Goal: Information Seeking & Learning: Understand process/instructions

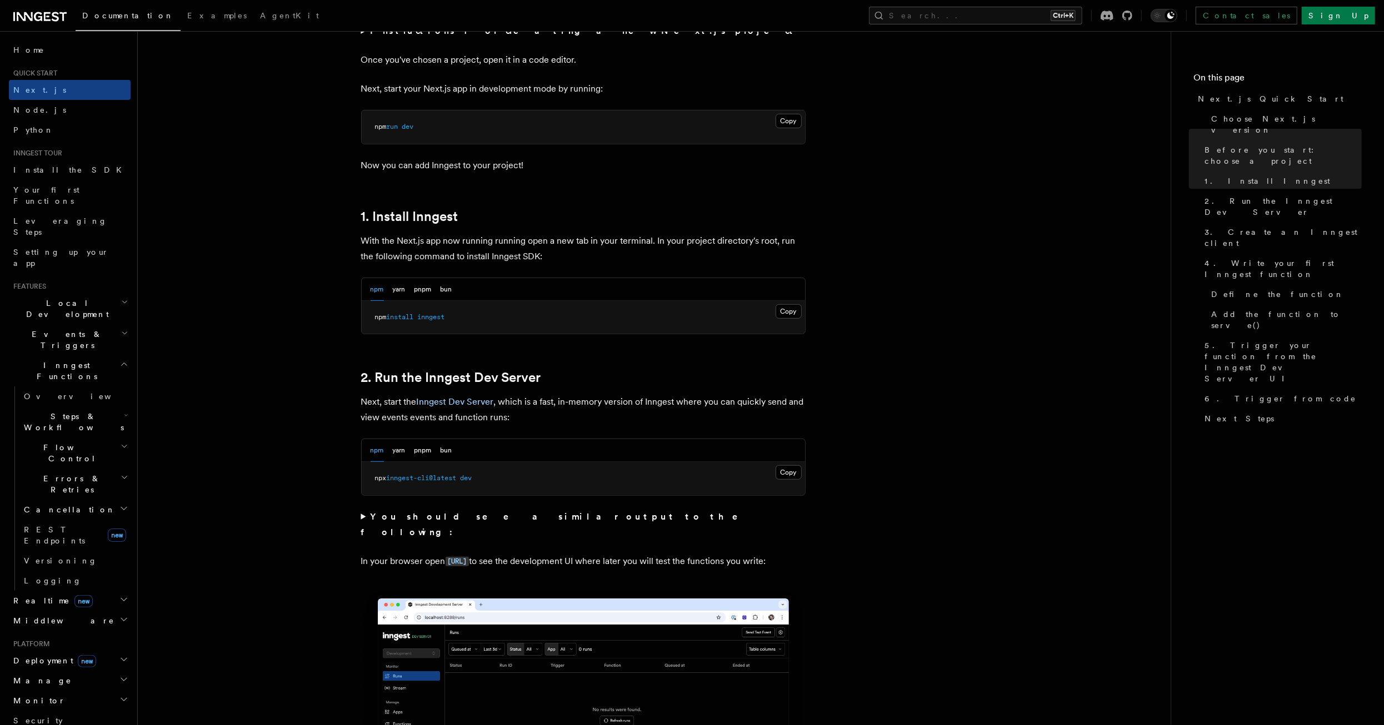
scroll to position [444, 0]
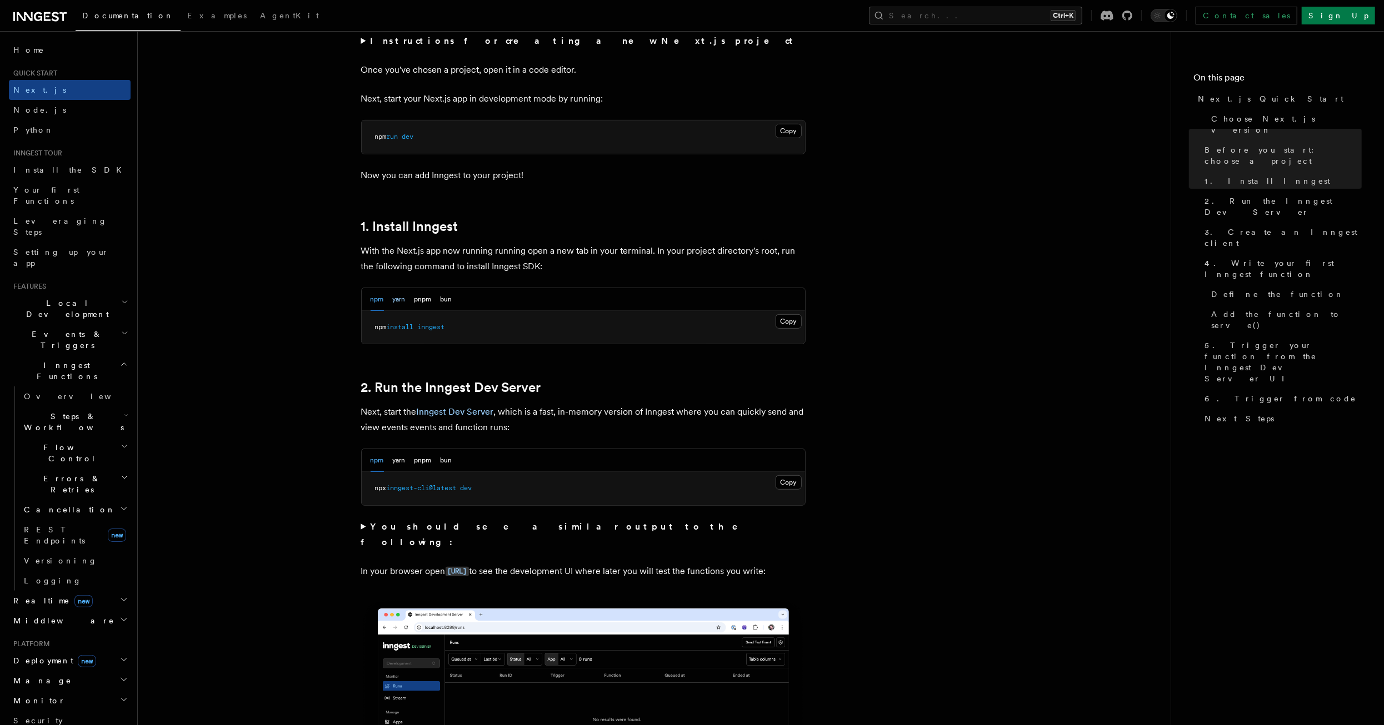
click at [402, 296] on button "yarn" at bounding box center [399, 299] width 13 height 23
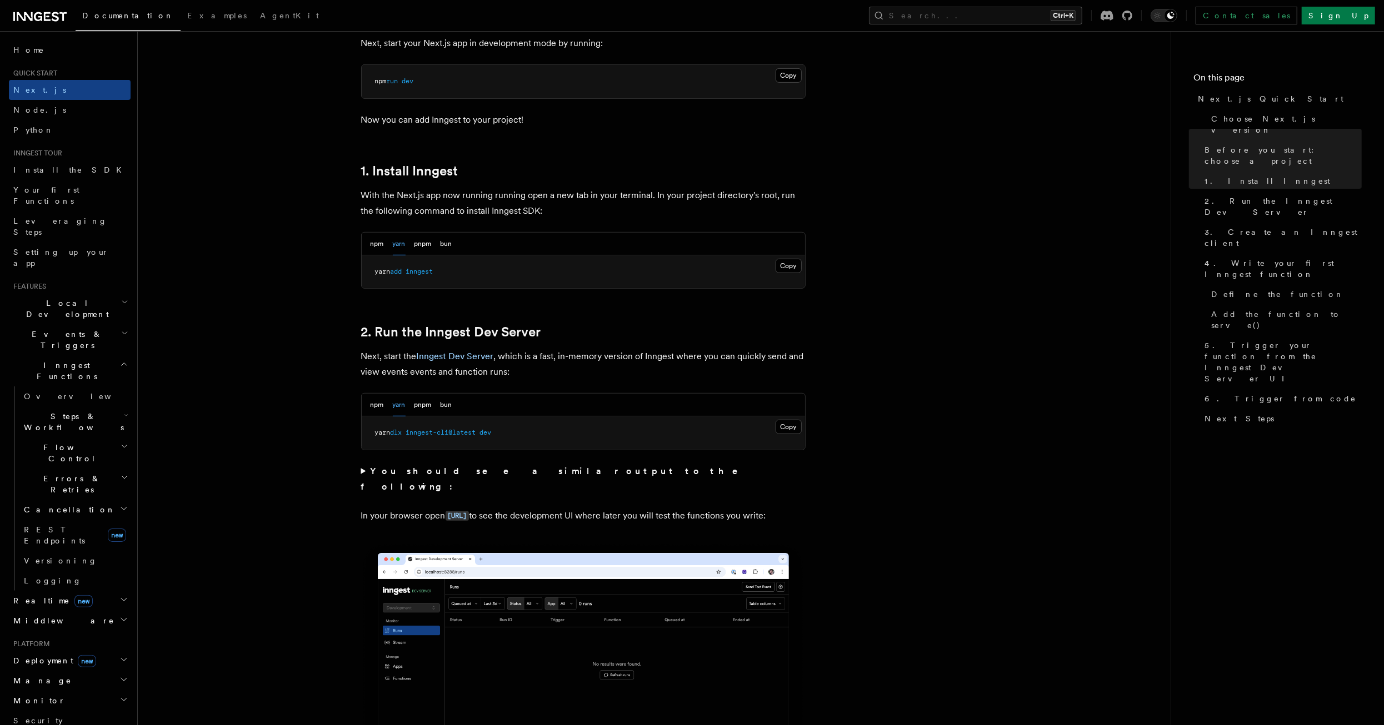
scroll to position [333, 0]
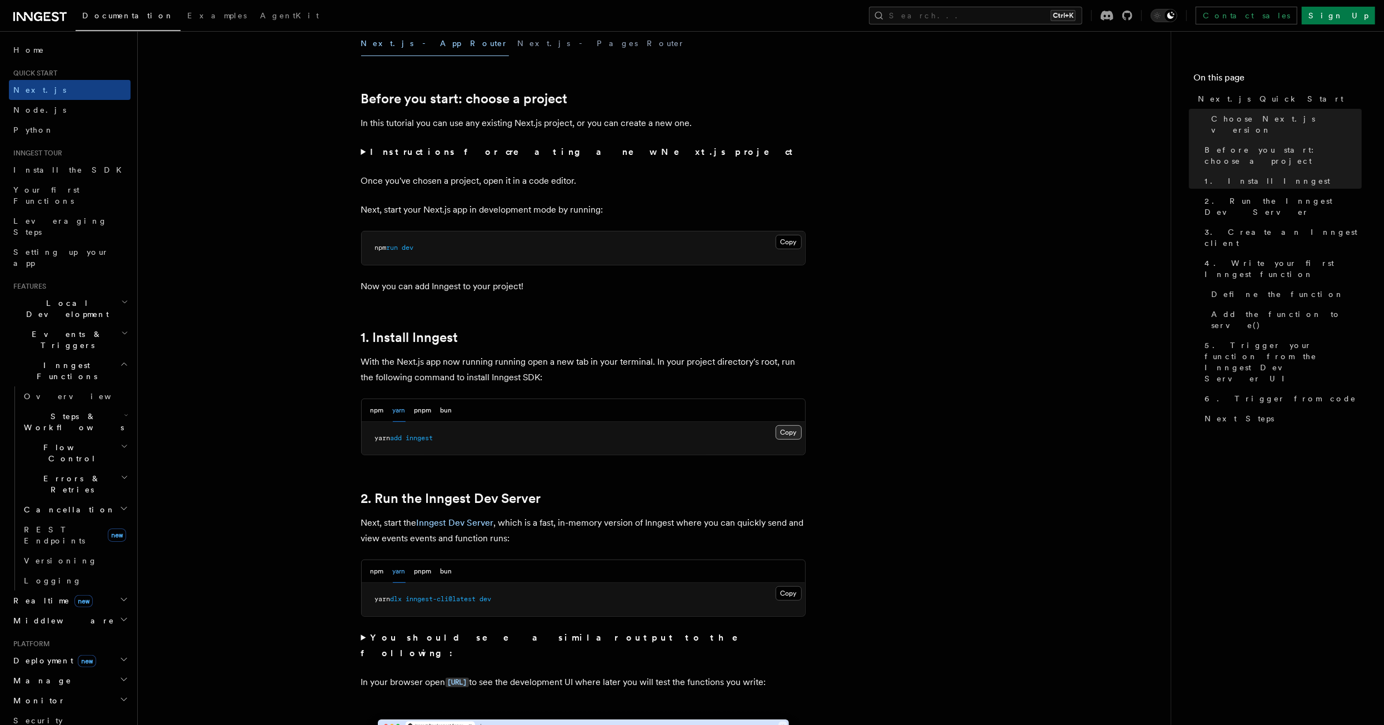
click at [790, 430] on button "Copy Copied" at bounding box center [788, 433] width 26 height 14
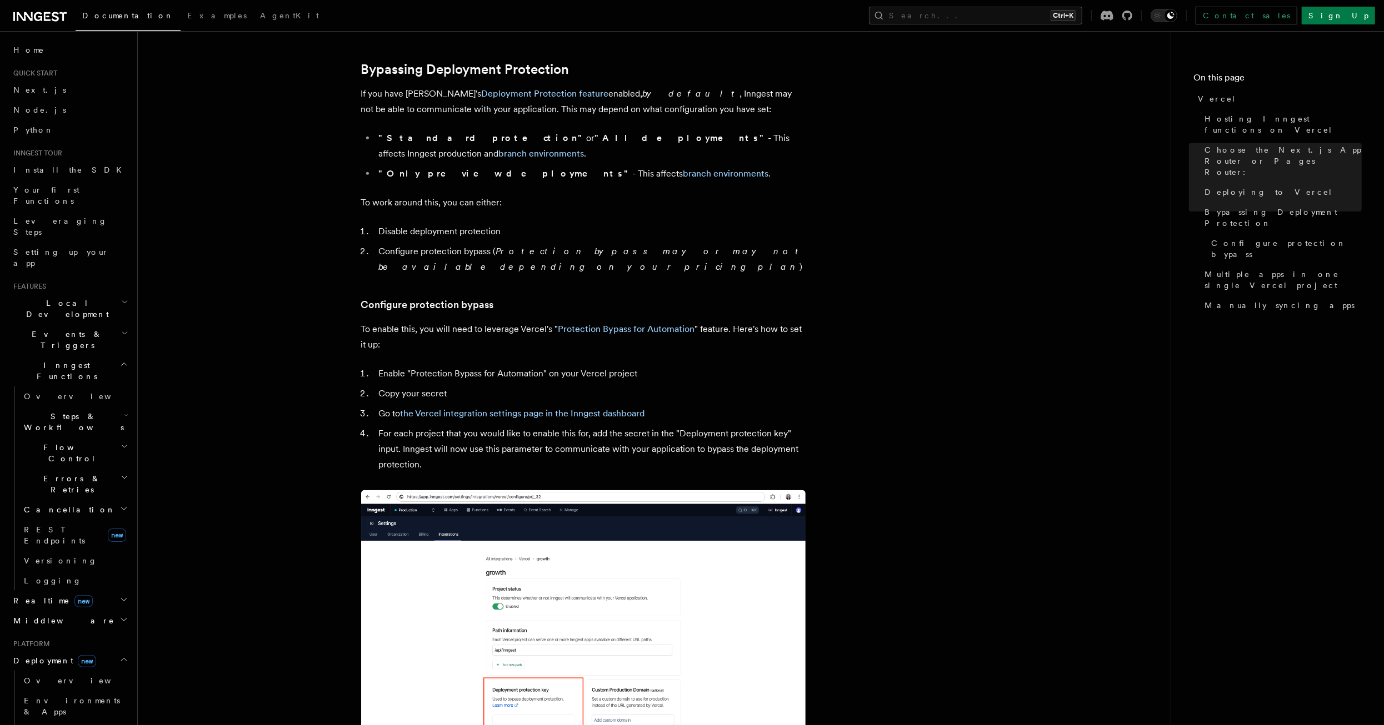
scroll to position [820, 0]
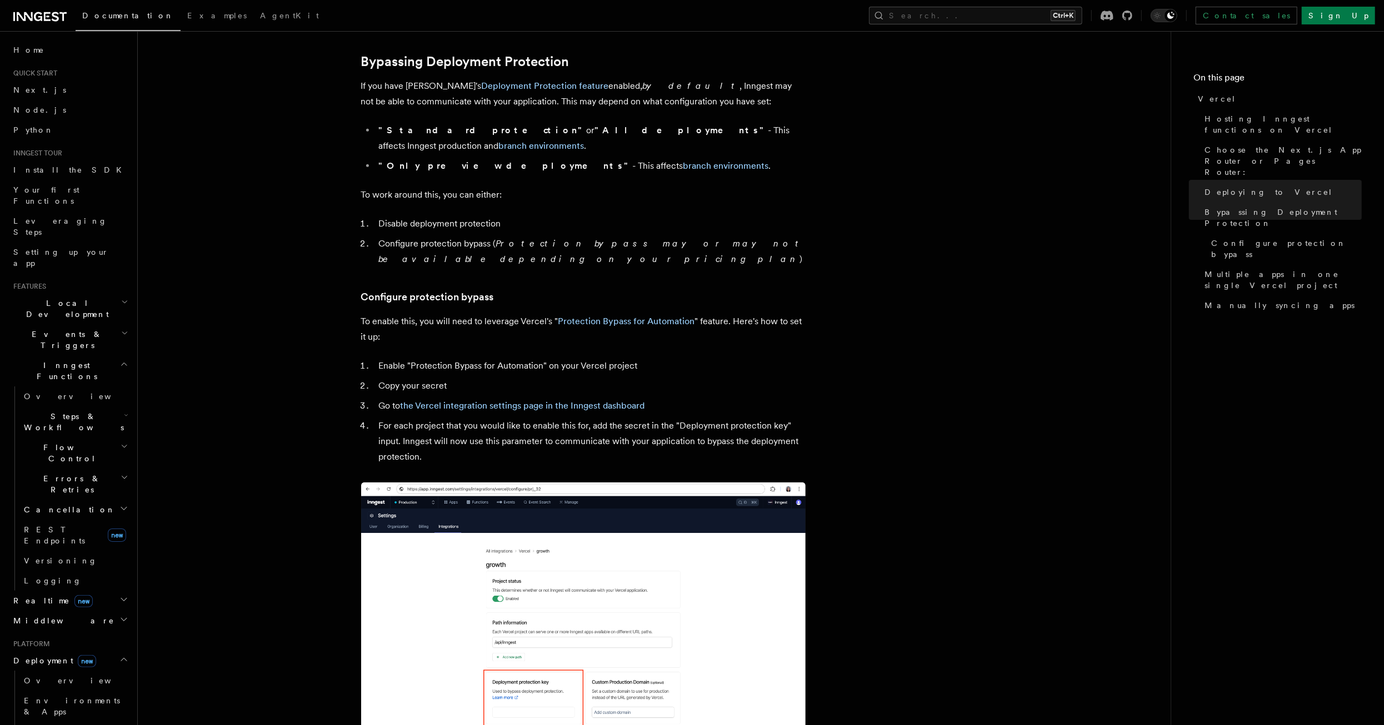
click at [448, 314] on p "To enable this, you will need to leverage Vercel's " Protection Bypass for Auto…" at bounding box center [583, 329] width 444 height 31
click at [594, 316] on link "Protection Bypass for Automation" at bounding box center [626, 321] width 137 height 11
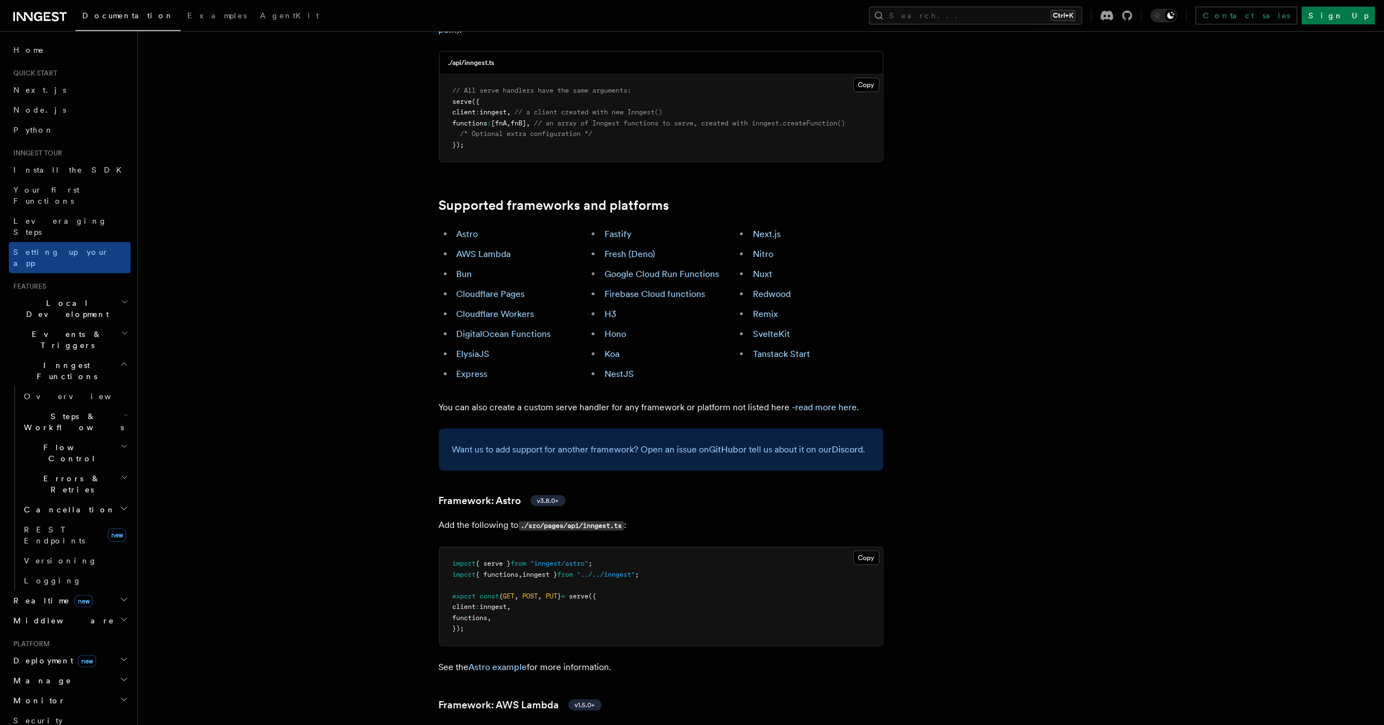
scroll to position [444, 0]
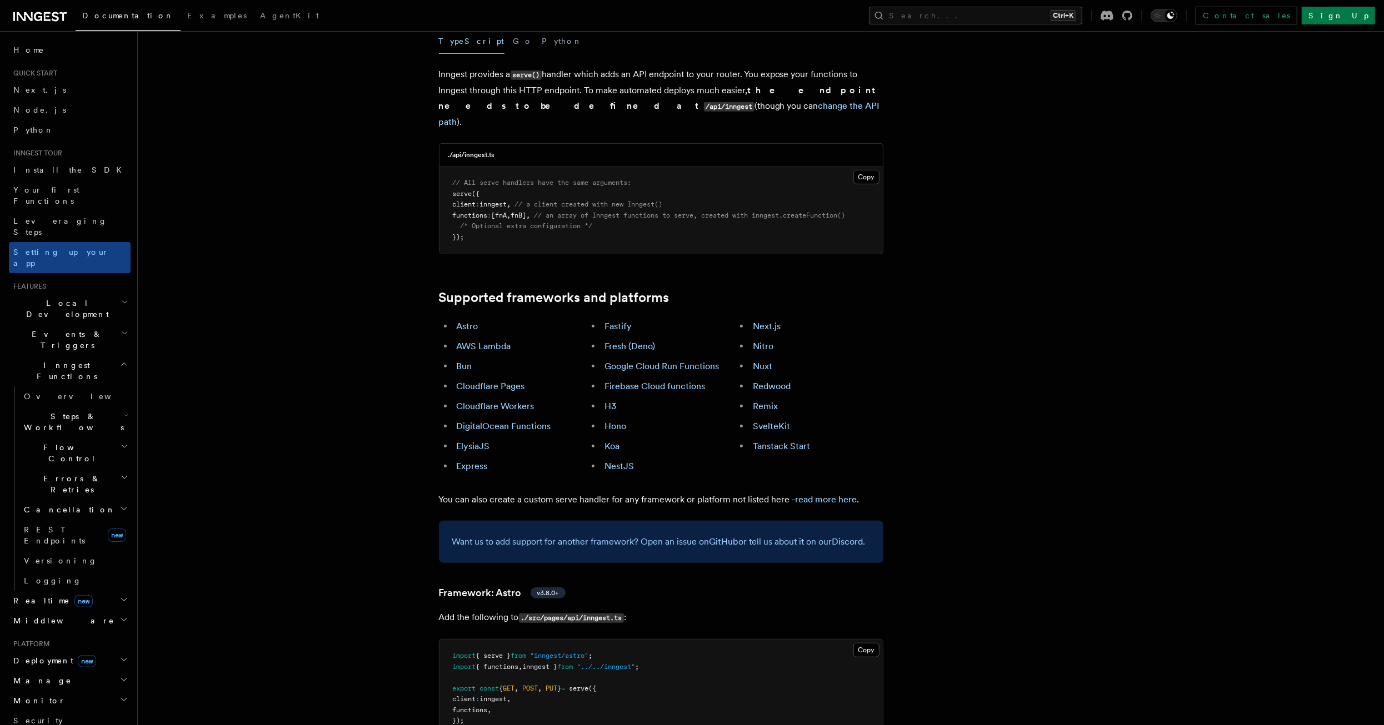
click at [774, 321] on link "Next.js" at bounding box center [767, 326] width 28 height 11
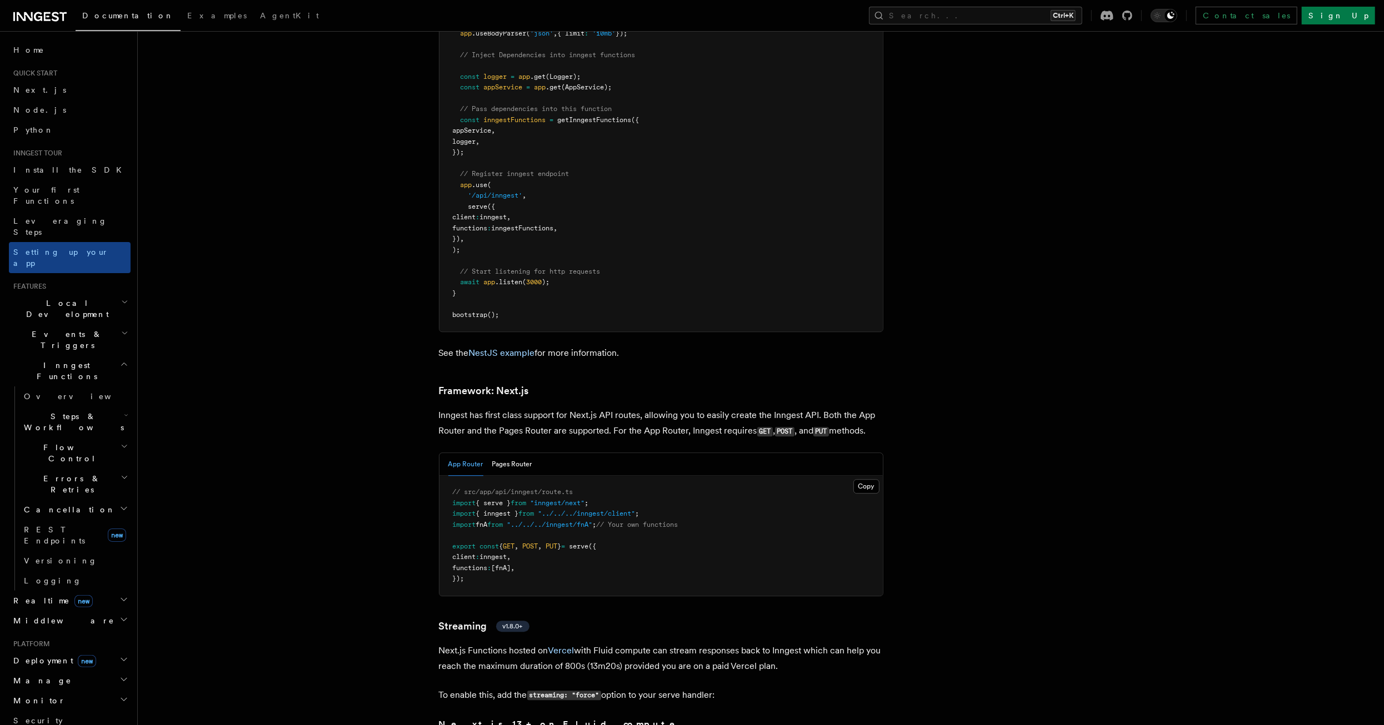
scroll to position [7227, 0]
